Goal: Check status

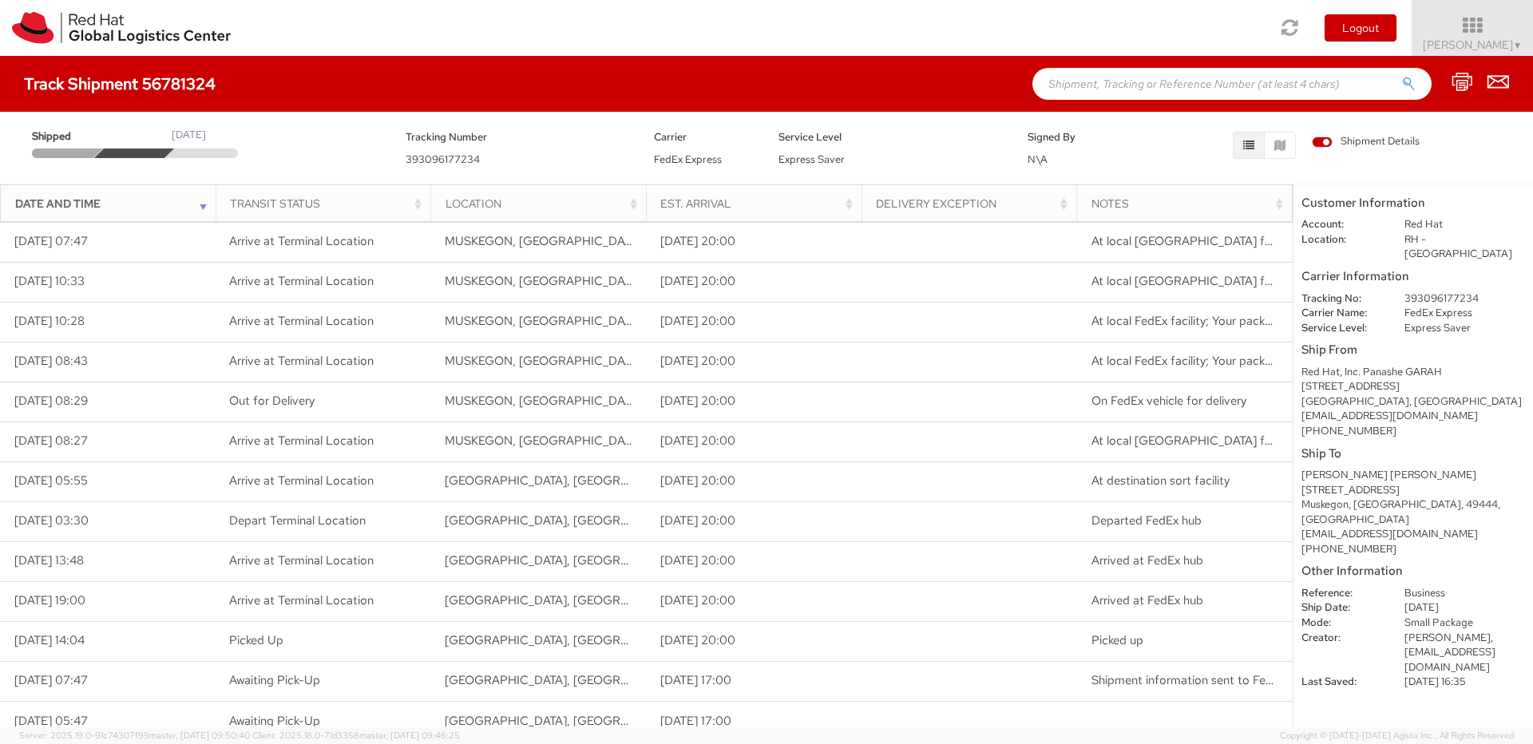
click at [331, 19] on div "Toggle navigation Logout Mayleigh Tjapkes ▼ Home Shipment Request My Shipments …" at bounding box center [766, 28] width 1533 height 56
